Goal: Task Accomplishment & Management: Manage account settings

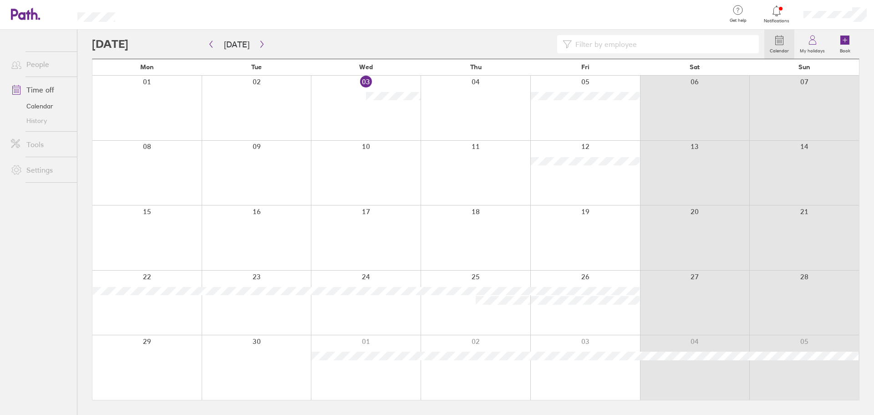
click at [773, 16] on div at bounding box center [777, 11] width 30 height 13
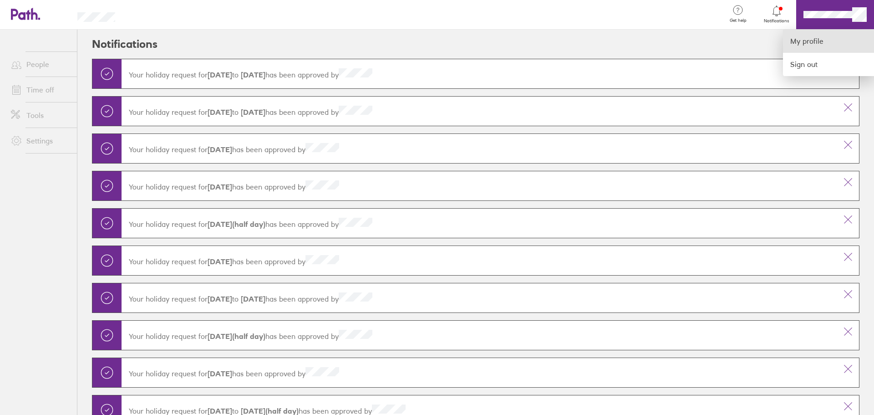
click at [808, 39] on link "My profile" at bounding box center [828, 41] width 91 height 23
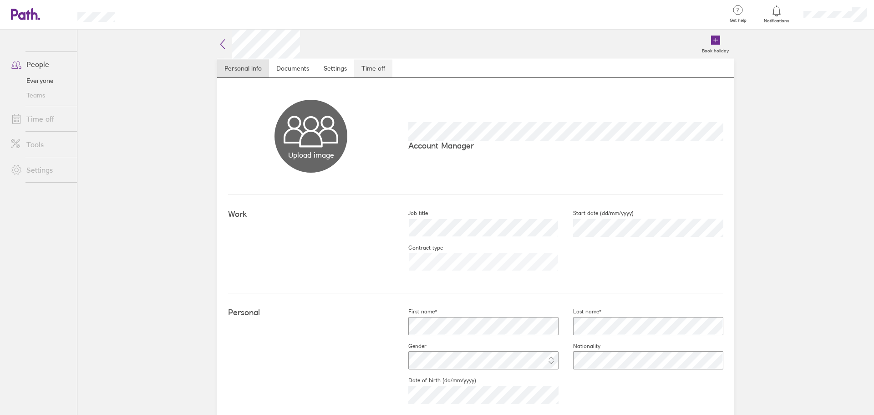
click at [365, 66] on link "Time off" at bounding box center [373, 68] width 38 height 18
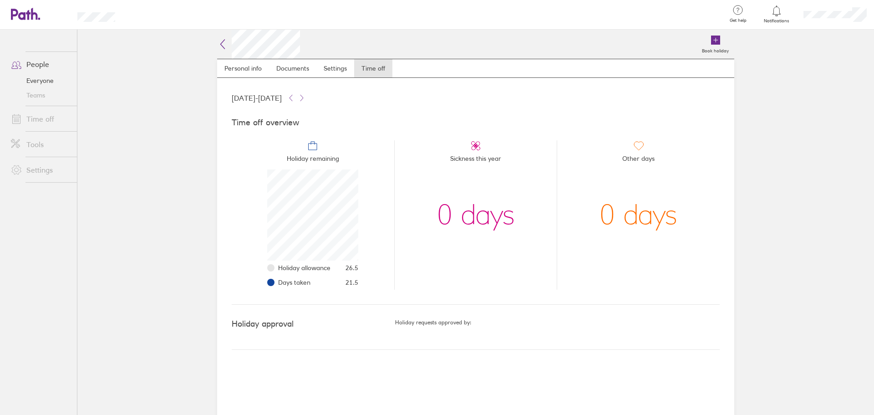
scroll to position [91, 91]
drag, startPoint x: 347, startPoint y: 285, endPoint x: 360, endPoint y: 282, distance: 13.1
click at [360, 282] on li "Holiday remaining Holiday allowance 26.5 Days taken 21.5" at bounding box center [313, 214] width 162 height 149
click at [370, 282] on li "Holiday remaining Holiday allowance 26.5 Days taken 21.5" at bounding box center [313, 214] width 162 height 149
click at [307, 93] on button at bounding box center [301, 97] width 11 height 11
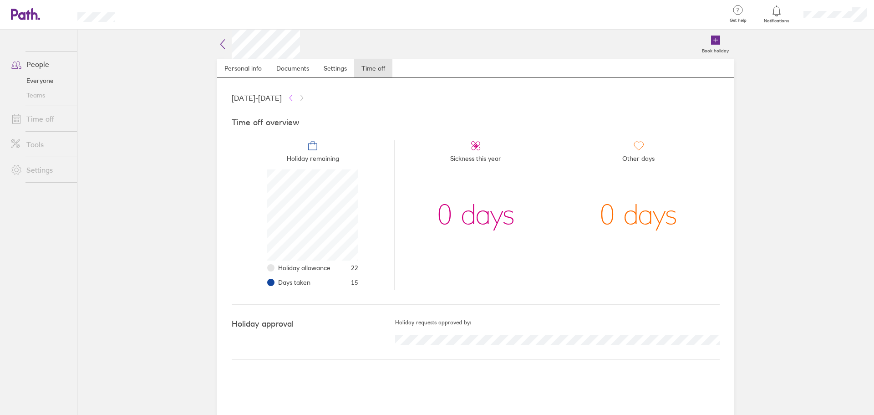
click at [294, 96] on icon at bounding box center [290, 97] width 7 height 7
click at [305, 98] on icon at bounding box center [301, 97] width 7 height 7
click at [294, 97] on icon at bounding box center [290, 97] width 7 height 7
click at [294, 96] on icon at bounding box center [290, 97] width 7 height 7
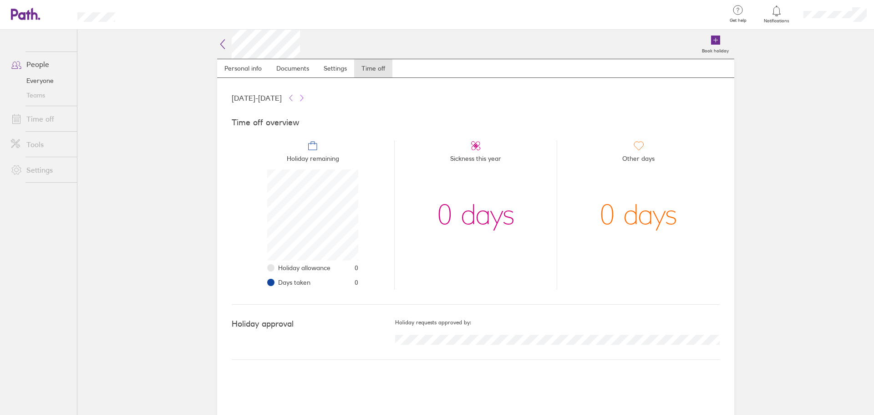
click at [305, 96] on icon at bounding box center [301, 97] width 7 height 7
